Goal: Task Accomplishment & Management: Use online tool/utility

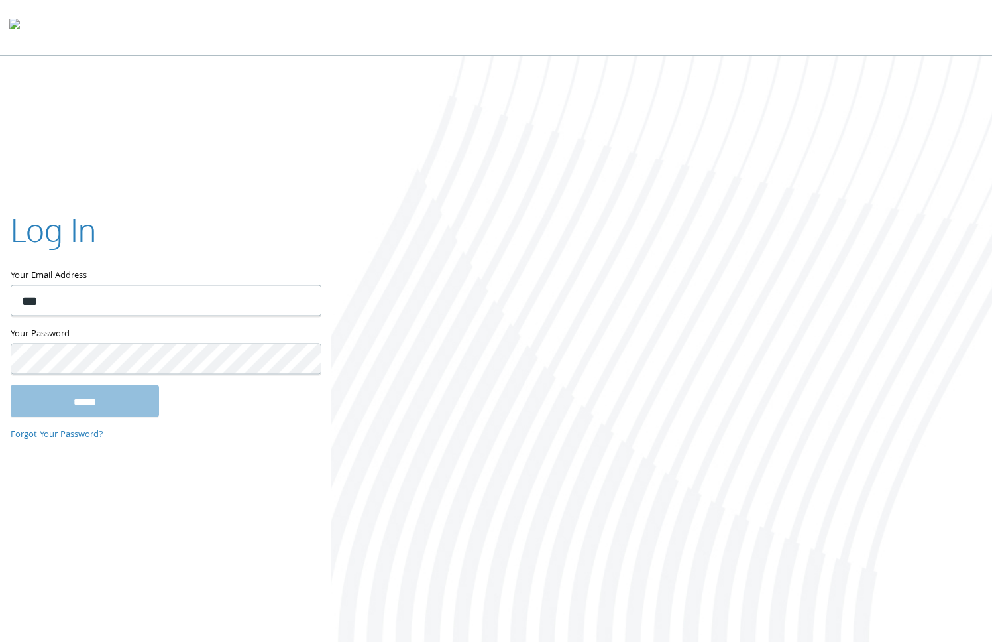
type input "**********"
click at [11, 385] on input "******" at bounding box center [85, 401] width 148 height 32
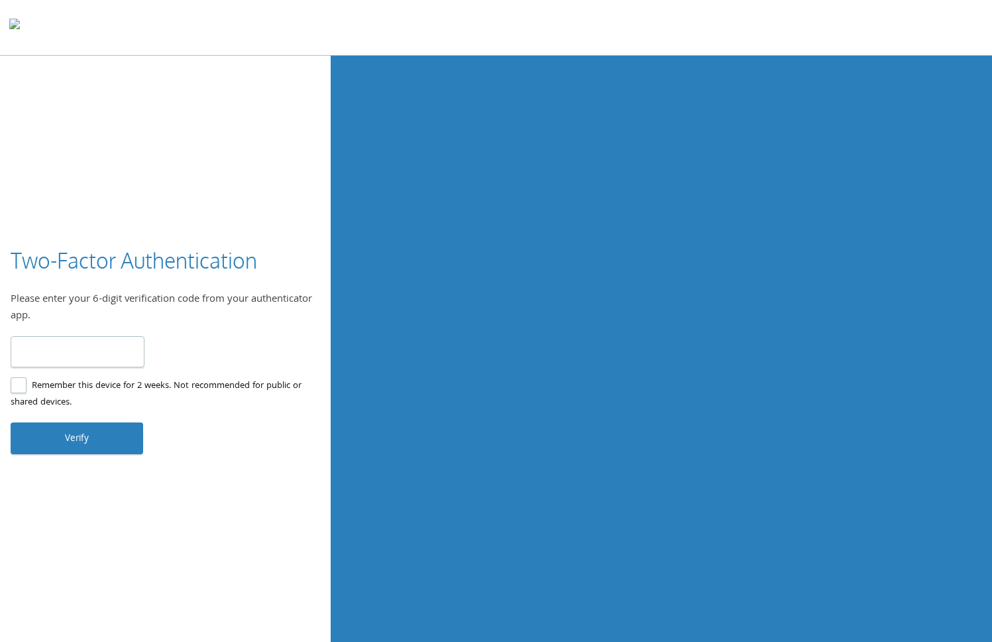
type input "******"
